Goal: Navigation & Orientation: Find specific page/section

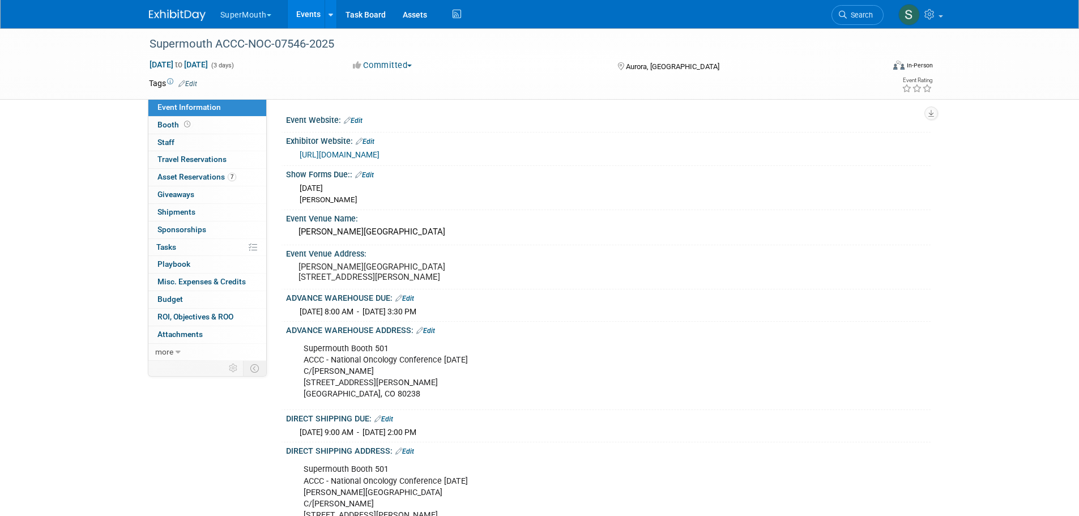
drag, startPoint x: 448, startPoint y: 319, endPoint x: 403, endPoint y: 318, distance: 44.7
click at [403, 316] on span "[DATE] 8:00 AM - [DATE] 3:30 PM" at bounding box center [357, 311] width 117 height 9
click at [600, 216] on div "Event Venue Name:" at bounding box center [608, 217] width 644 height 14
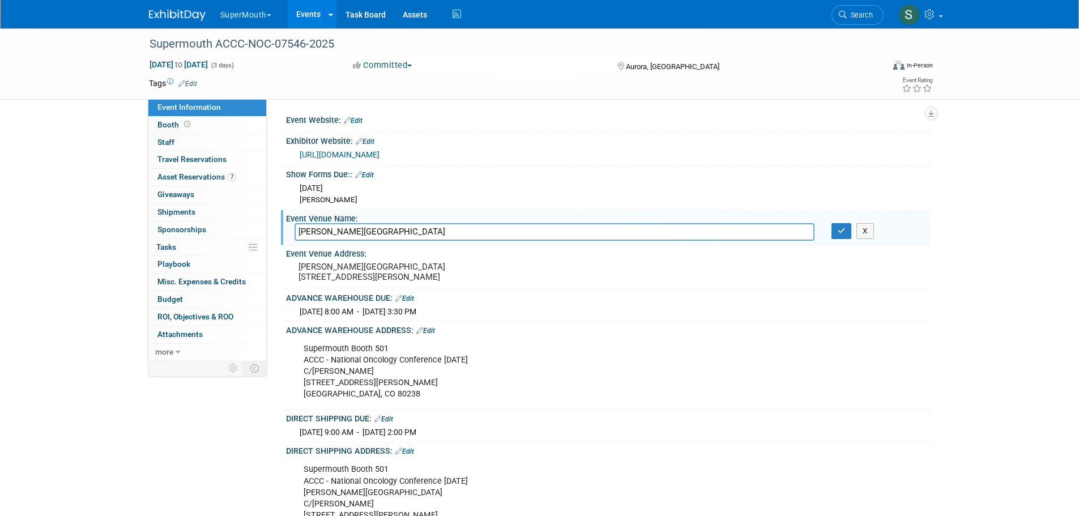
click at [239, 15] on button "SuperMouth" at bounding box center [252, 12] width 66 height 25
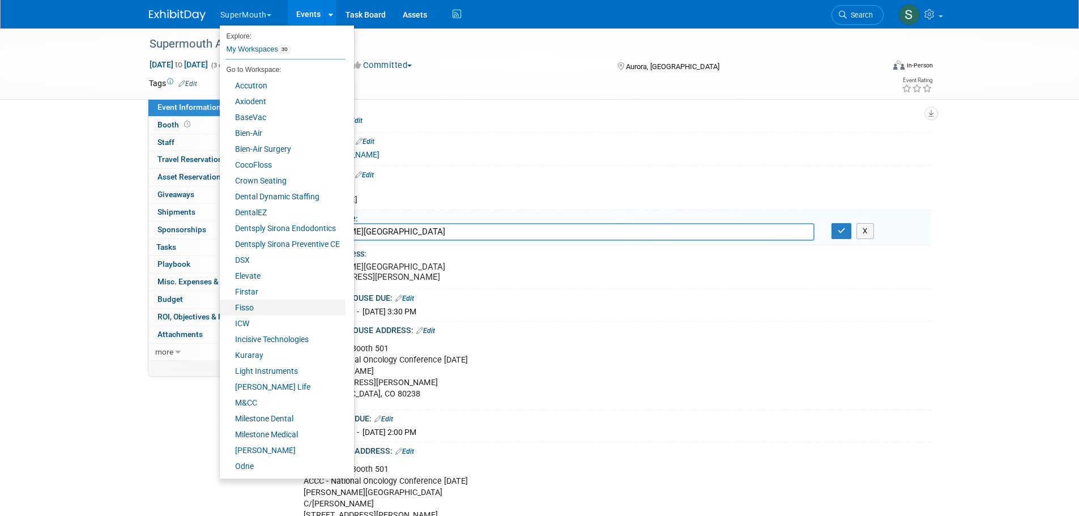
click at [249, 309] on link "Fisso" at bounding box center [283, 307] width 126 height 16
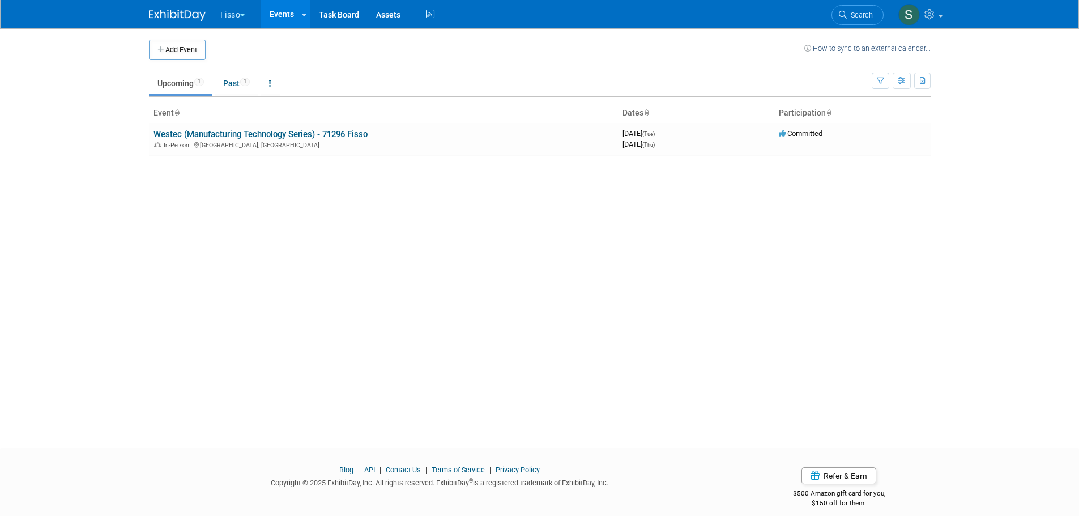
click at [234, 19] on button "Fisso" at bounding box center [239, 12] width 40 height 25
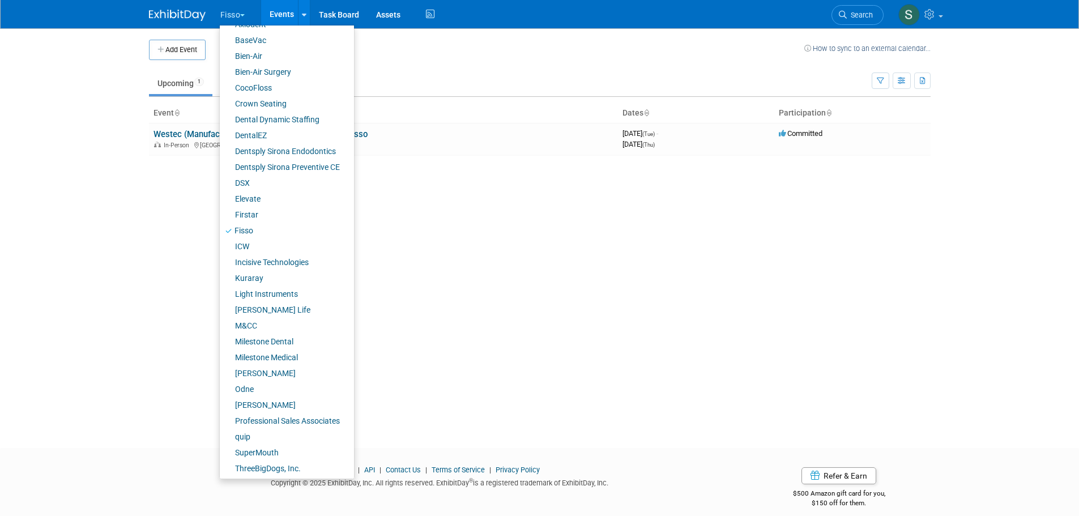
scroll to position [79, 0]
click at [260, 274] on link "Kuraray" at bounding box center [283, 276] width 126 height 16
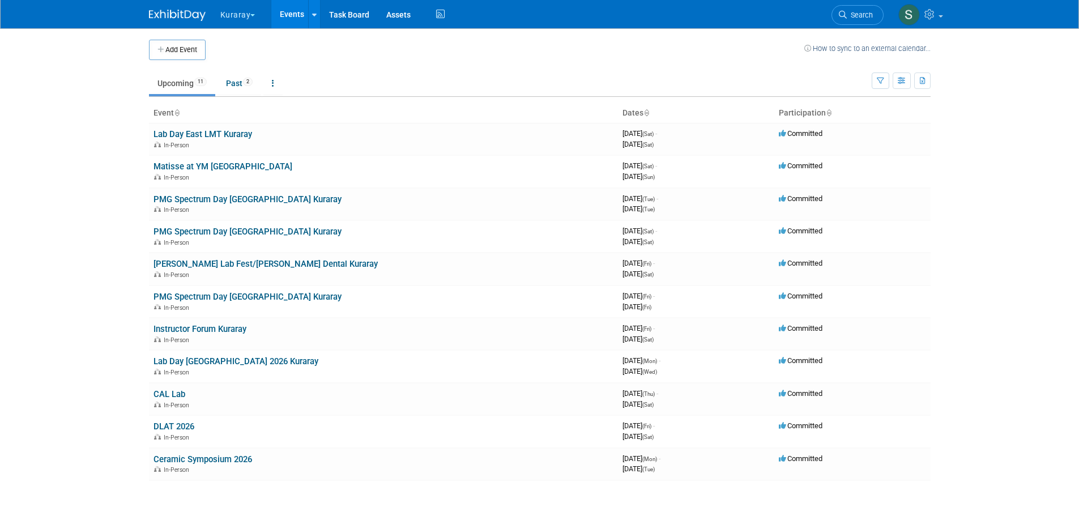
click at [232, 135] on link "Lab Day East LMT Kuraray" at bounding box center [202, 134] width 99 height 10
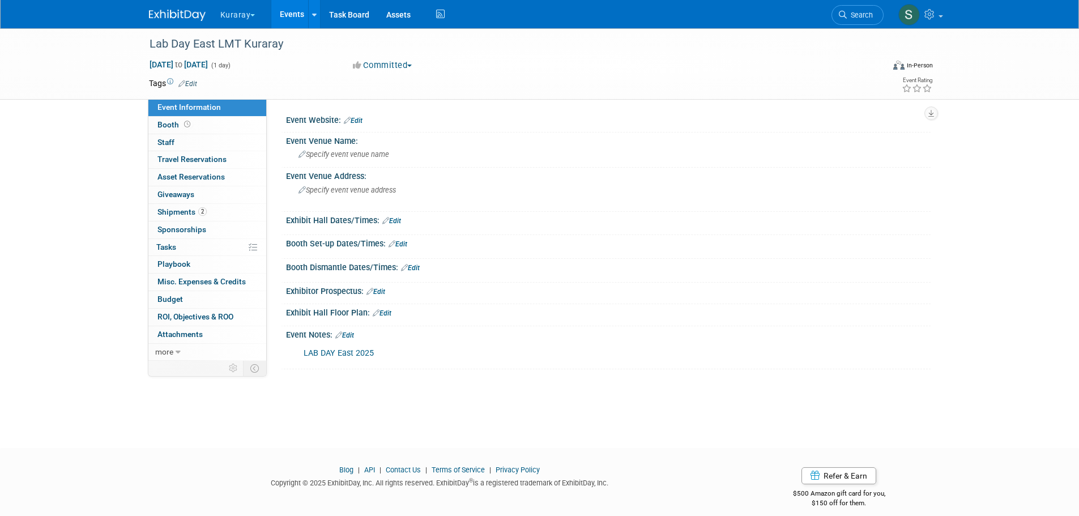
click at [223, 209] on link "2 Shipments 2" at bounding box center [207, 212] width 118 height 17
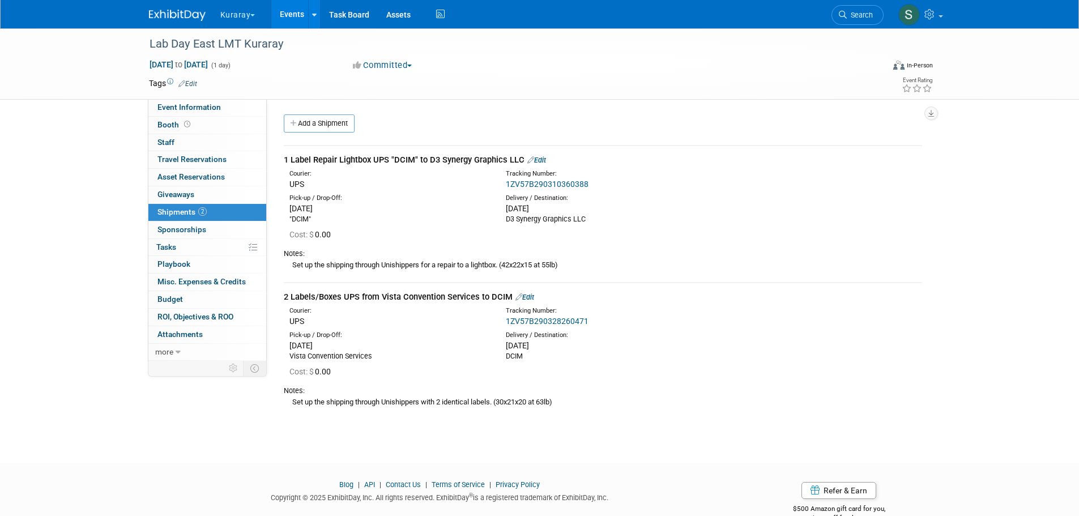
scroll to position [26, 0]
